Goal: Check status: Check status

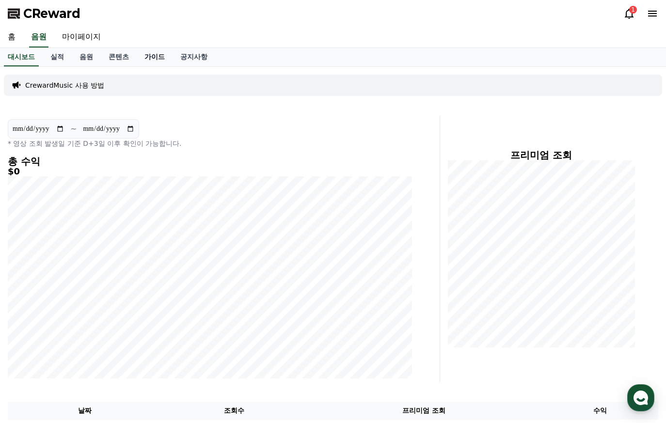
click at [169, 58] on link "가이드" at bounding box center [155, 57] width 36 height 18
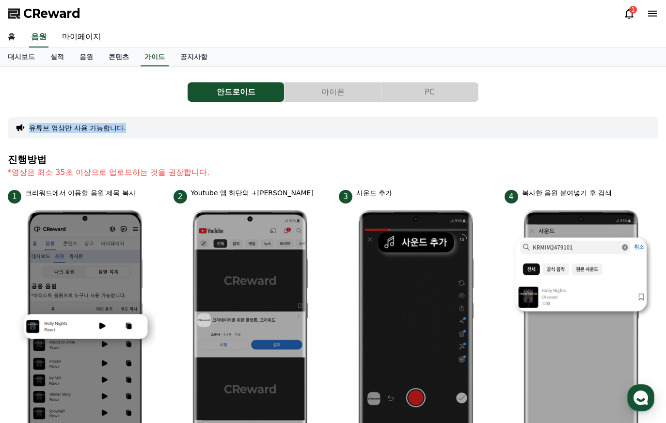
drag, startPoint x: 150, startPoint y: 123, endPoint x: 67, endPoint y: 122, distance: 82.9
click at [67, 122] on div "유튜브 영상만 사용 가능합니다." at bounding box center [333, 127] width 650 height 21
click at [66, 122] on div "유튜브 영상만 사용 가능합니다." at bounding box center [333, 127] width 650 height 21
click at [312, 90] on button "아이폰" at bounding box center [332, 91] width 96 height 19
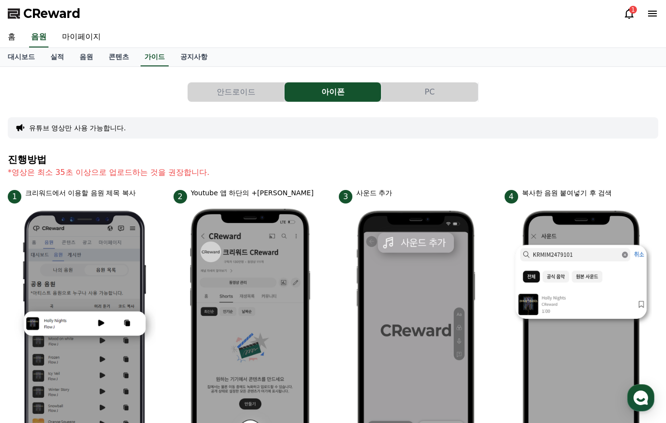
click at [412, 83] on button "PC" at bounding box center [429, 91] width 96 height 19
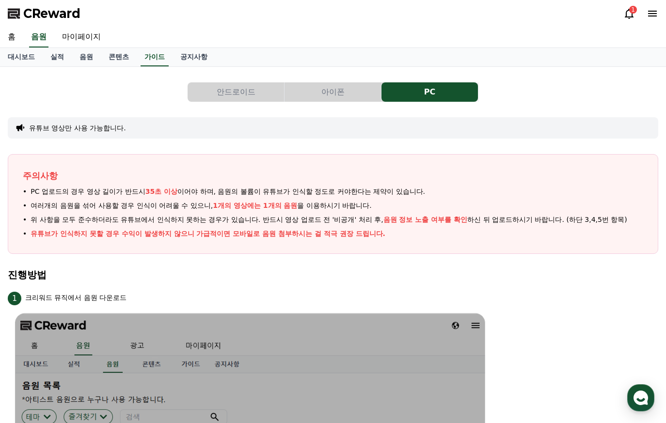
drag, startPoint x: 344, startPoint y: 398, endPoint x: 256, endPoint y: 228, distance: 191.6
click at [84, 62] on link "음원" at bounding box center [86, 57] width 29 height 18
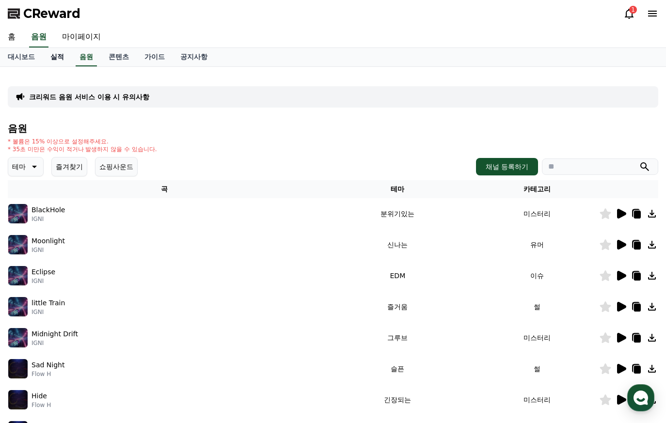
click at [50, 58] on link "실적" at bounding box center [57, 57] width 29 height 18
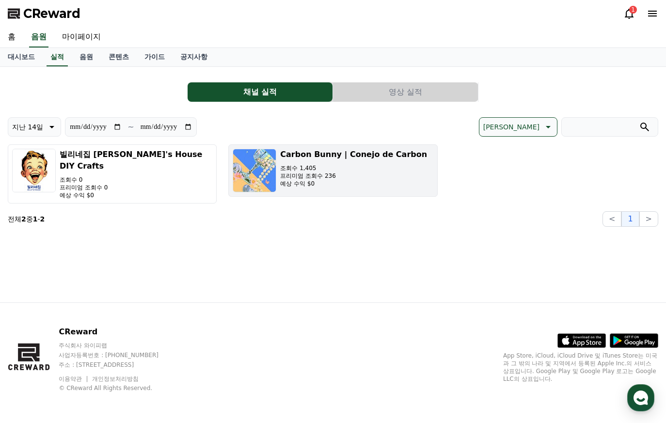
click at [267, 176] on img "button" at bounding box center [255, 171] width 44 height 44
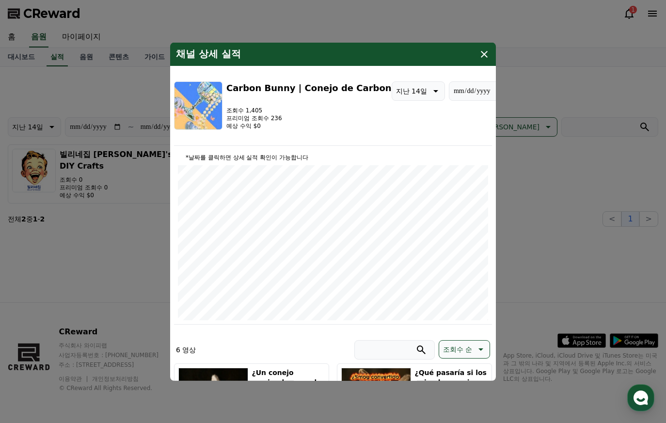
type input "**********"
click at [480, 54] on icon "modal" at bounding box center [484, 54] width 12 height 12
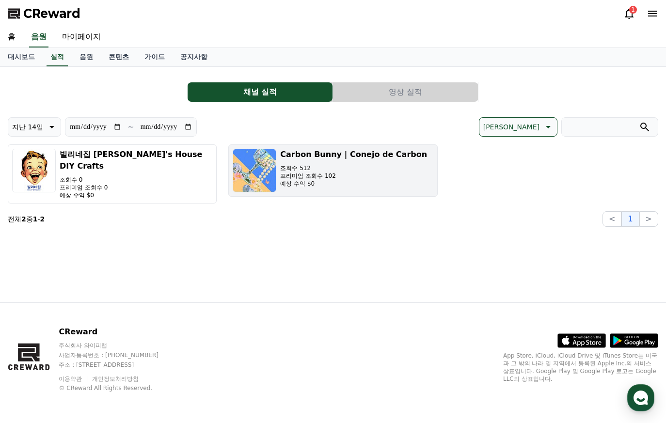
click at [280, 175] on button "Carbon Bunny | Conejo de Carbon 조회수 512 프리미엄 조회수 102 예상 수익 $0" at bounding box center [332, 170] width 209 height 52
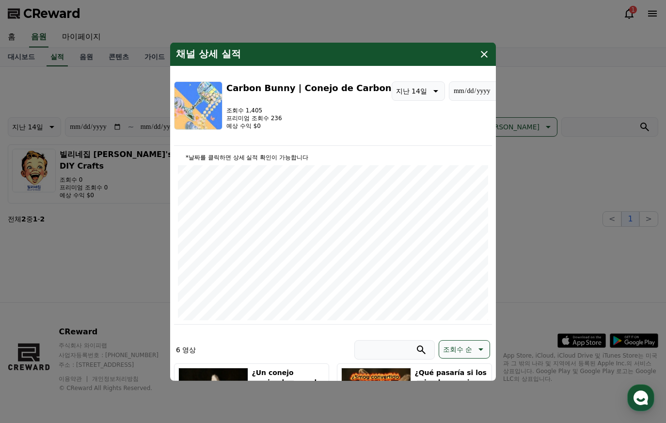
type input "**********"
click at [480, 58] on icon "modal" at bounding box center [484, 54] width 12 height 12
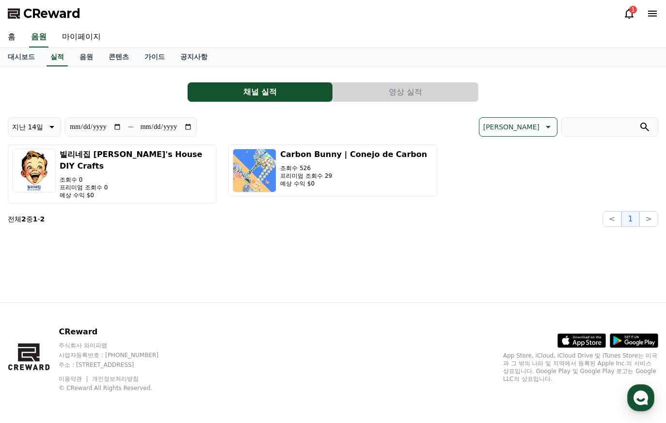
click at [26, 45] on div "홈 음원 마이페이지" at bounding box center [333, 37] width 666 height 20
click at [0, 39] on link "홈" at bounding box center [11, 37] width 23 height 20
click at [78, 54] on link "음원" at bounding box center [86, 57] width 29 height 18
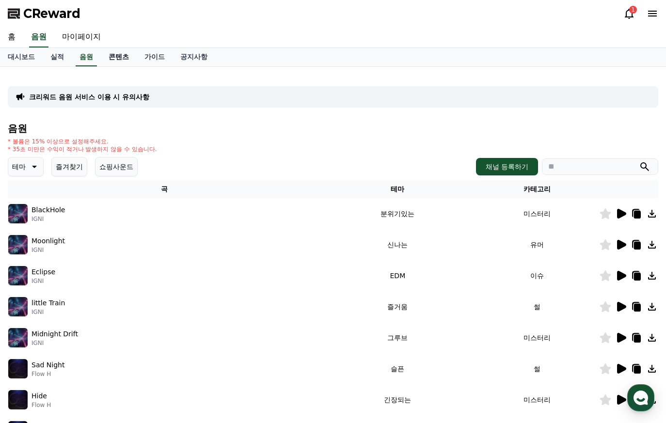
click at [117, 49] on link "콘텐츠" at bounding box center [119, 57] width 36 height 18
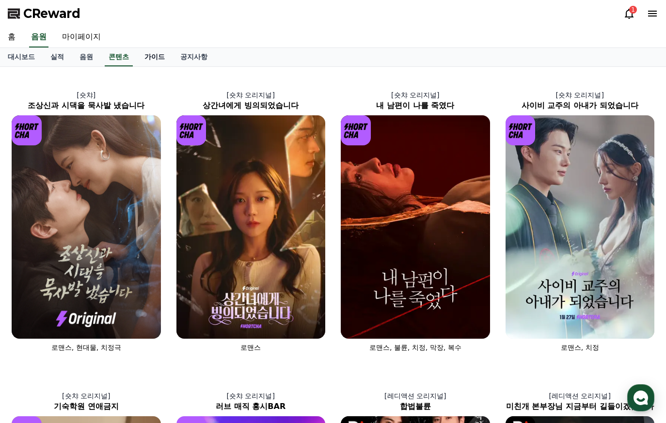
click at [155, 63] on link "가이드" at bounding box center [155, 57] width 36 height 18
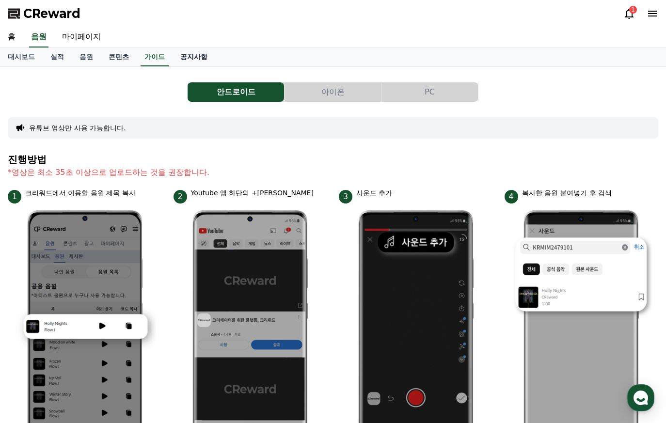
click at [198, 60] on link "공지사항" at bounding box center [193, 57] width 43 height 18
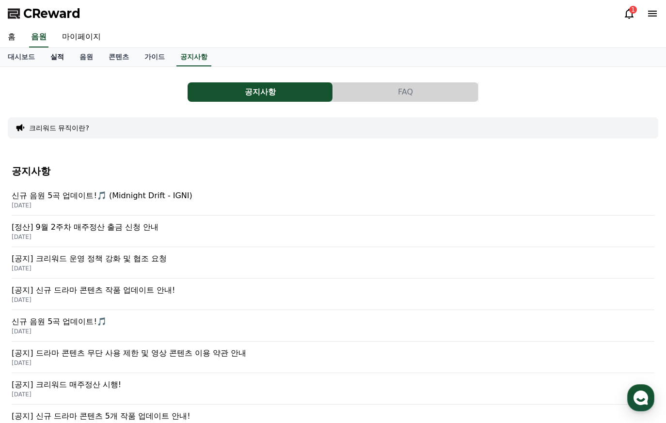
click at [51, 61] on link "실적" at bounding box center [57, 57] width 29 height 18
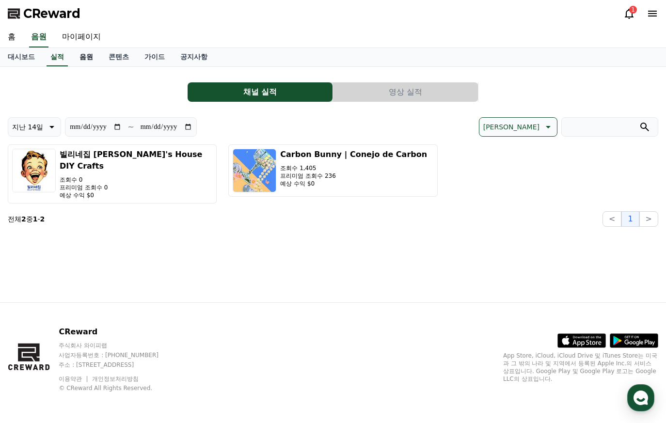
click at [88, 60] on link "음원" at bounding box center [86, 57] width 29 height 18
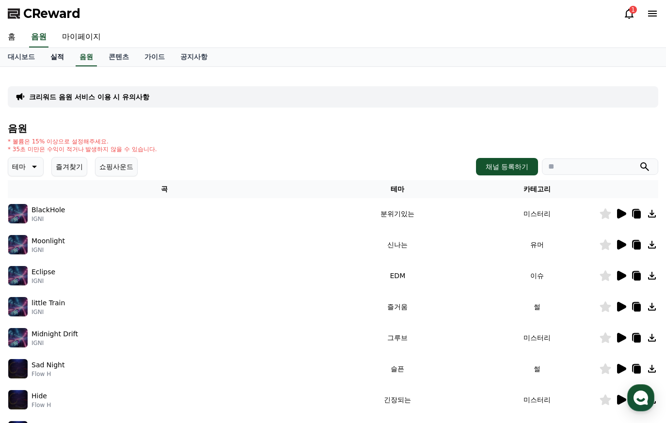
click at [61, 56] on link "실적" at bounding box center [57, 57] width 29 height 18
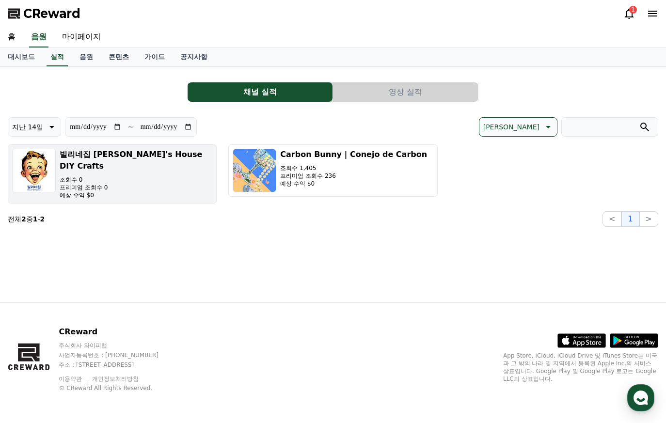
click at [100, 150] on h3 "빌리네집 [PERSON_NAME]'s House DIY Crafts" at bounding box center [136, 160] width 153 height 23
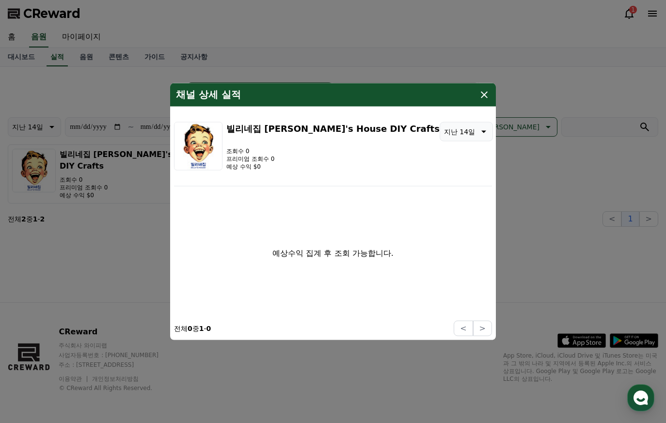
click at [279, 156] on p "프리미엄 조회수 0" at bounding box center [332, 159] width 213 height 8
click at [478, 97] on div "채널 상세 실적" at bounding box center [333, 94] width 326 height 23
click at [483, 96] on icon "modal" at bounding box center [484, 95] width 12 height 12
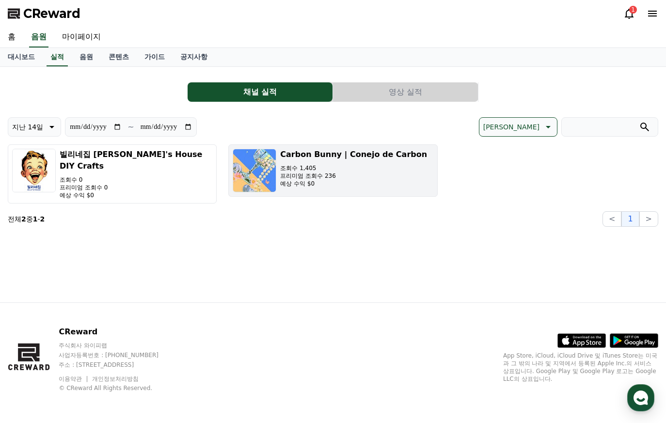
click at [404, 193] on button "Carbon Bunny | Conejo de Carbon 조회수 1,405 프리미엄 조회수 236 예상 수익 $0" at bounding box center [332, 170] width 209 height 52
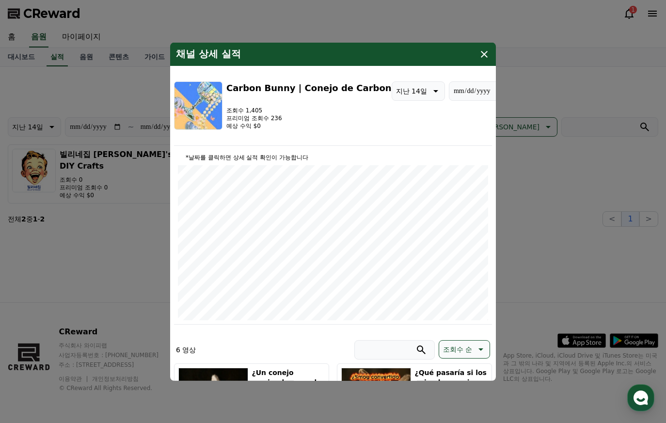
type input "**********"
click at [486, 54] on icon "modal" at bounding box center [484, 54] width 12 height 12
